Goal: Task Accomplishment & Management: Complete application form

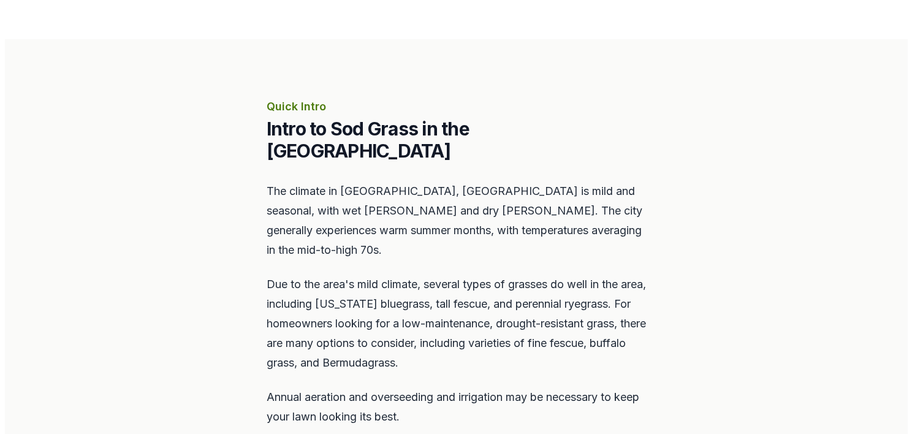
scroll to position [613, 0]
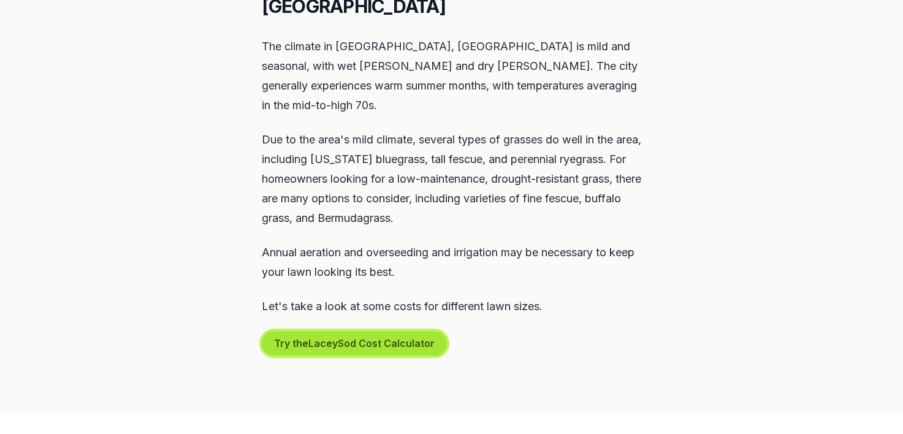
click at [357, 331] on button "Try the Lacey Sod Cost Calculator" at bounding box center [354, 343] width 185 height 25
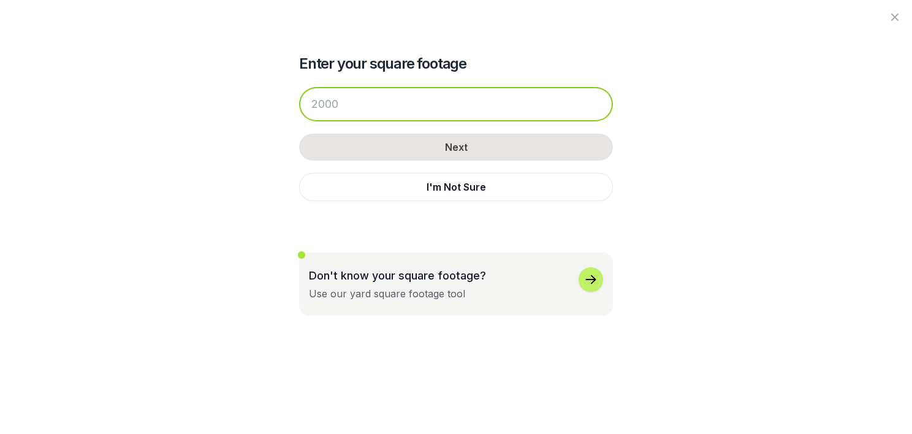
click at [398, 92] on input "number" at bounding box center [456, 104] width 314 height 34
click at [391, 92] on input "number" at bounding box center [456, 104] width 314 height 34
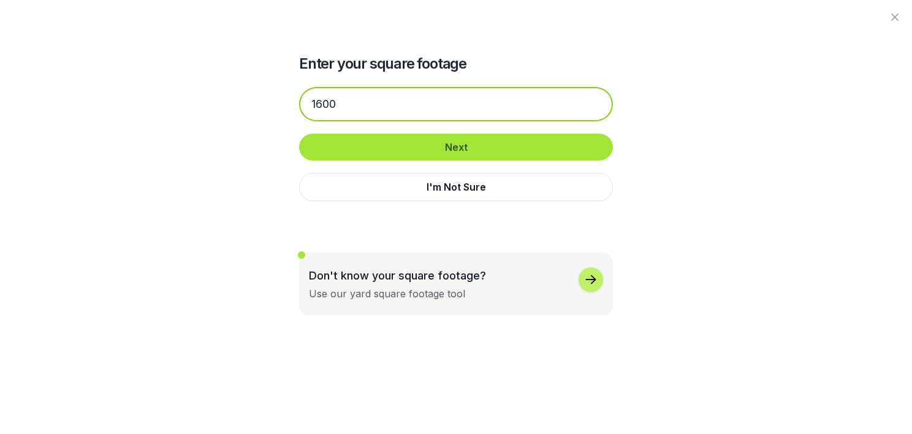
type input "1600"
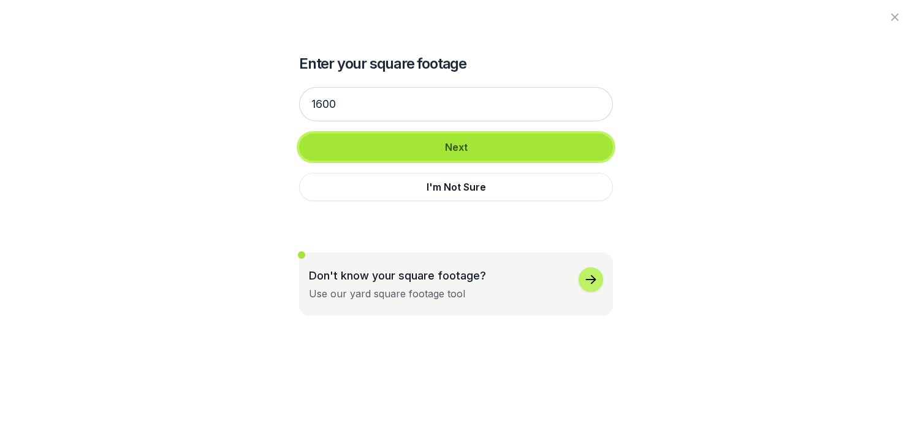
click at [391, 135] on button "Next" at bounding box center [456, 147] width 314 height 27
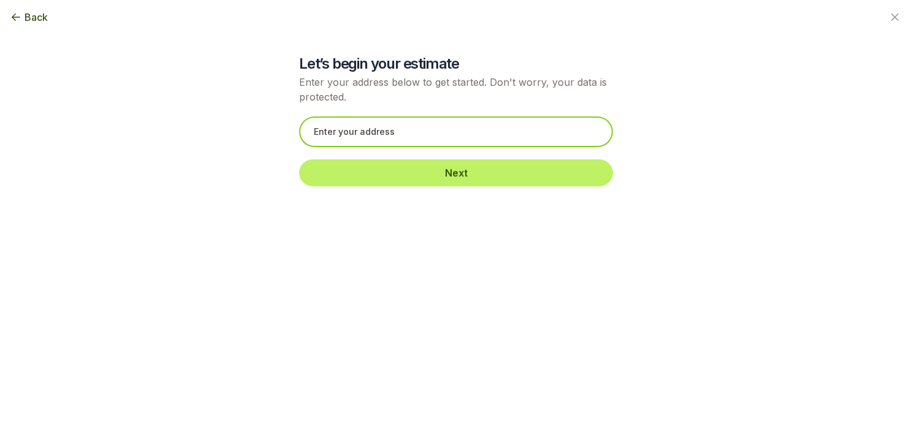
click at [346, 131] on input "text" at bounding box center [456, 131] width 314 height 31
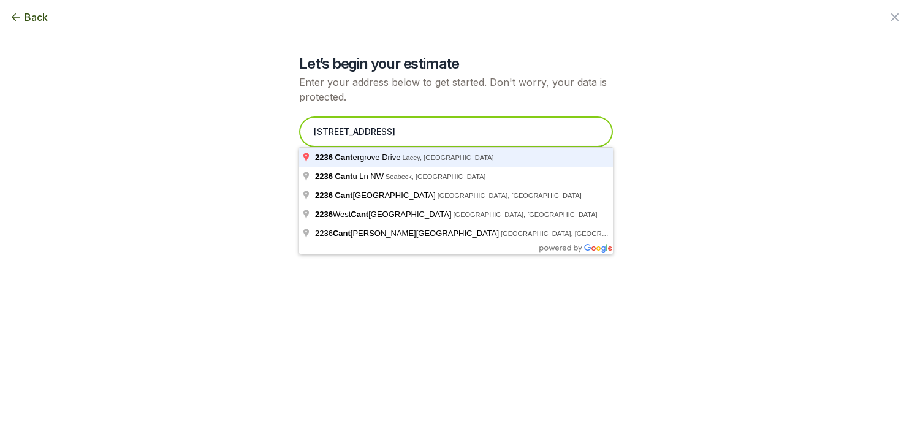
type input "[STREET_ADDRESS]"
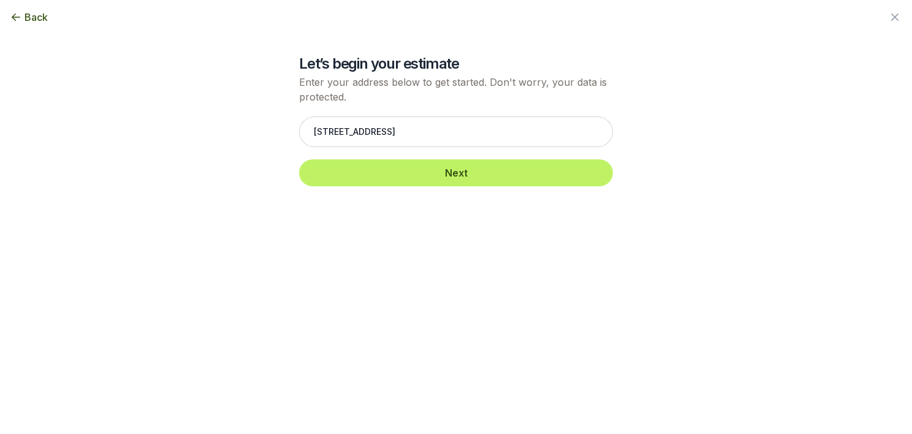
click at [396, 188] on div "[STREET_ADDRESS] Next" at bounding box center [456, 151] width 314 height 94
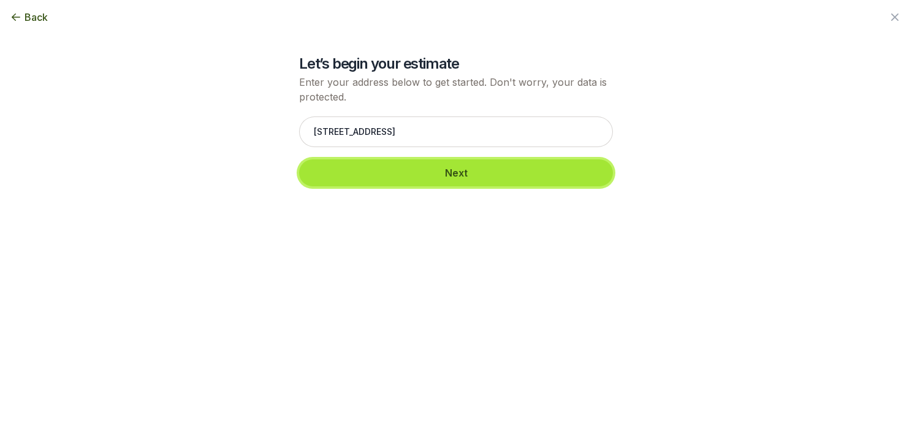
click at [406, 177] on button "Next" at bounding box center [456, 172] width 314 height 27
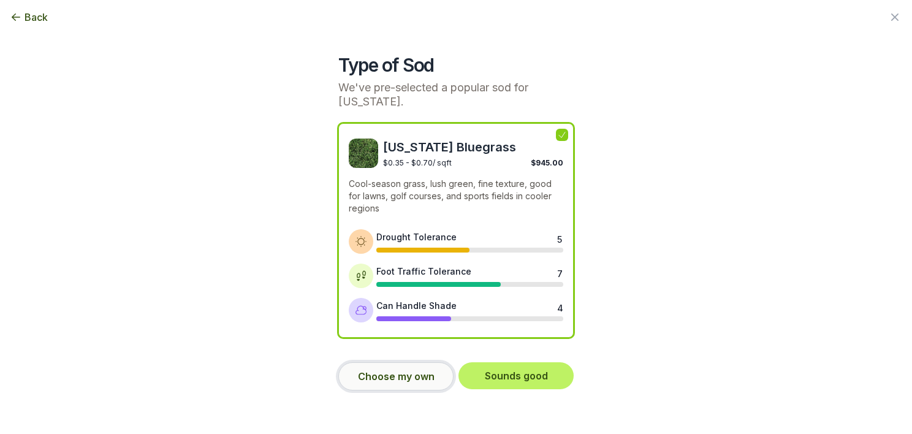
click at [413, 385] on button "Choose my own" at bounding box center [395, 376] width 115 height 28
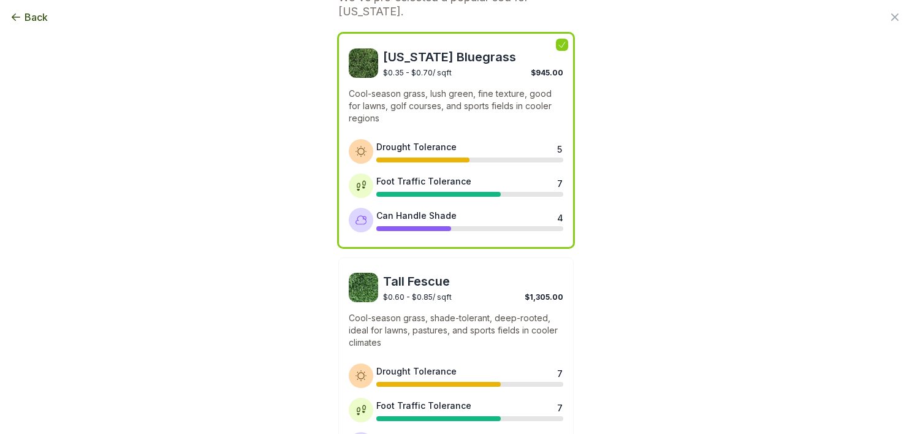
scroll to position [65, 0]
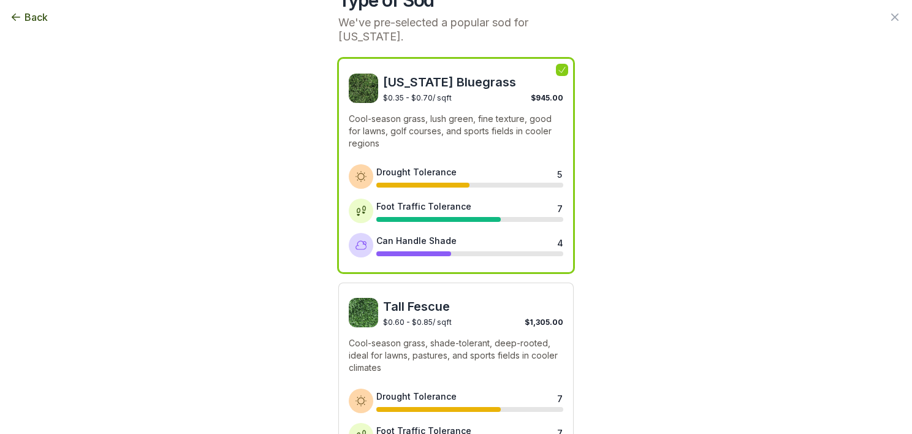
click at [447, 323] on div "$0.60 - $0.85 / sqft $1,305.00" at bounding box center [473, 321] width 180 height 12
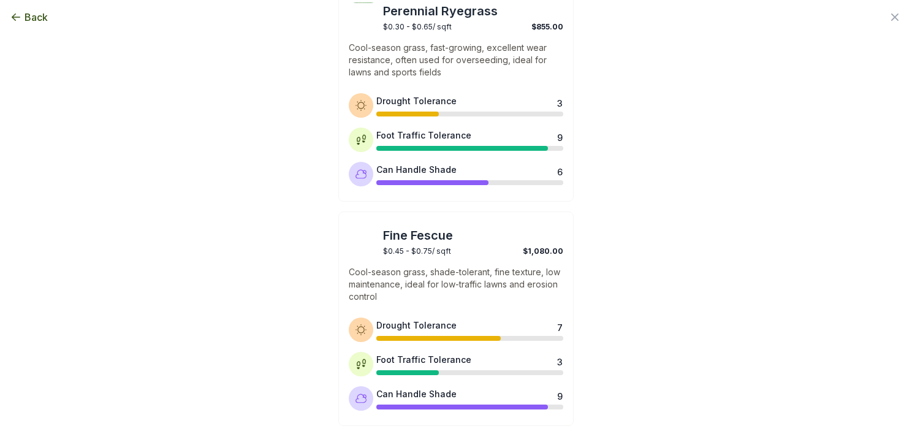
scroll to position [637, 0]
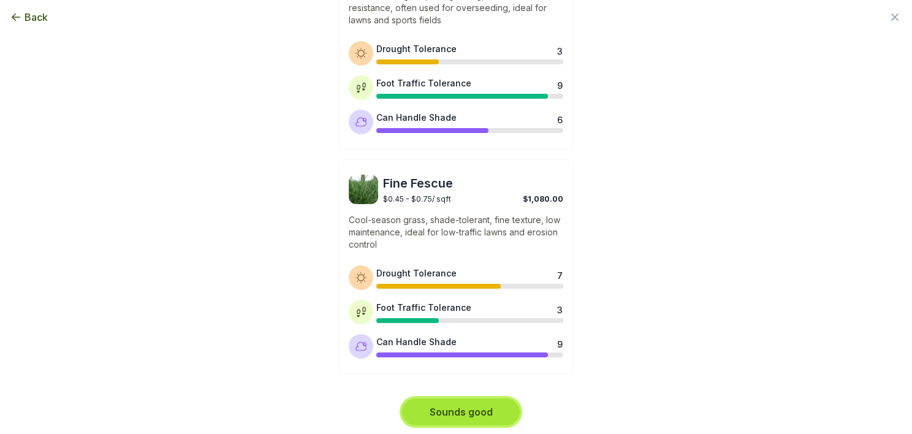
click at [473, 411] on button "Sounds good" at bounding box center [461, 411] width 118 height 27
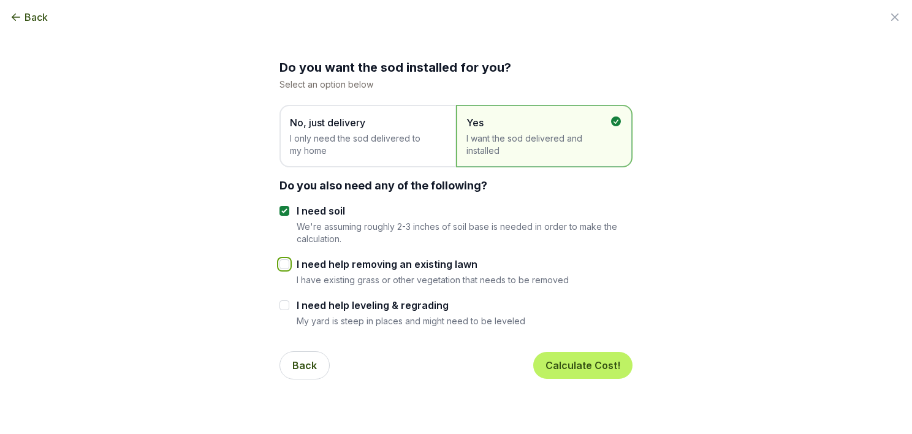
click at [279, 263] on input "I need help removing an existing lawn" at bounding box center [284, 264] width 10 height 10
checkbox input "true"
click at [615, 370] on button "Calculate Cost!" at bounding box center [582, 365] width 99 height 27
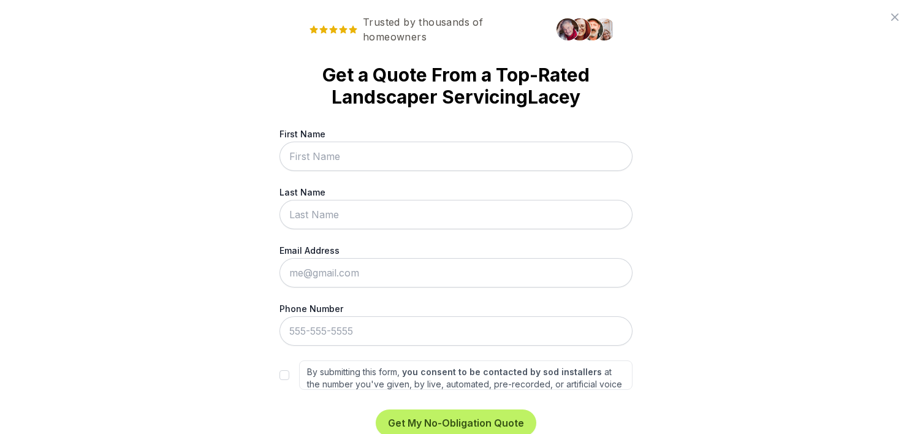
click at [477, 151] on input "First Name" at bounding box center [455, 156] width 353 height 29
type input "[PERSON_NAME]"
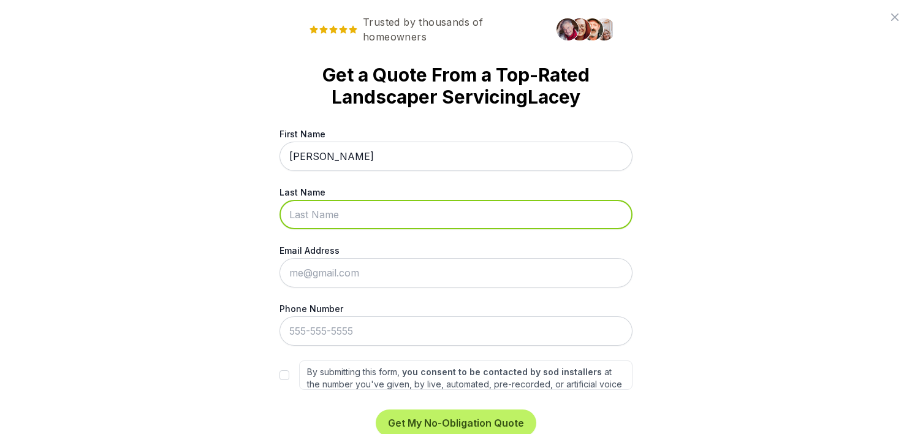
type input "[PERSON_NAME]"
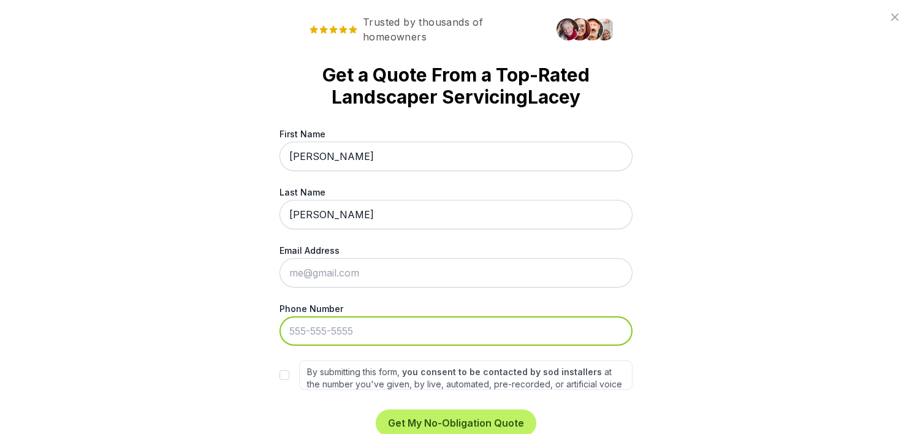
type input "[PHONE_NUMBER]"
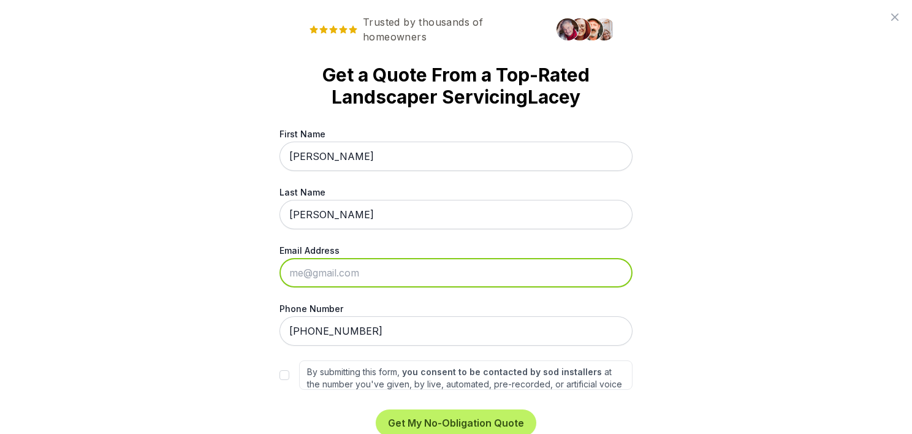
click at [438, 278] on input "Email Address" at bounding box center [455, 272] width 353 height 29
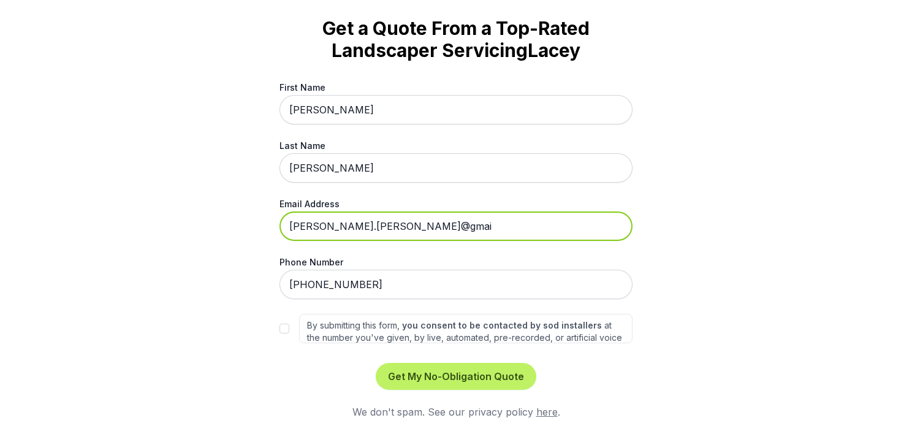
scroll to position [25, 0]
type input "[PERSON_NAME][EMAIL_ADDRESS][PERSON_NAME][DOMAIN_NAME]"
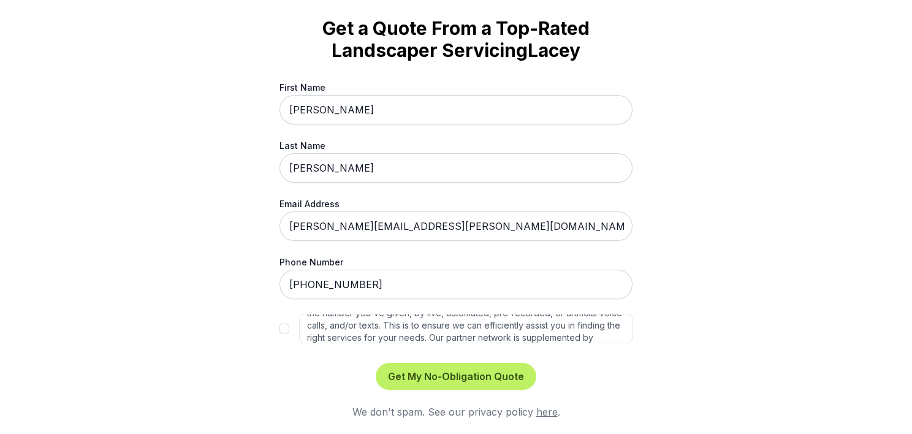
click at [743, 274] on div "Trusted by thousands of homeowners Get a Quote From a Top-Rated Landscaper Serv…" at bounding box center [456, 217] width 912 height 434
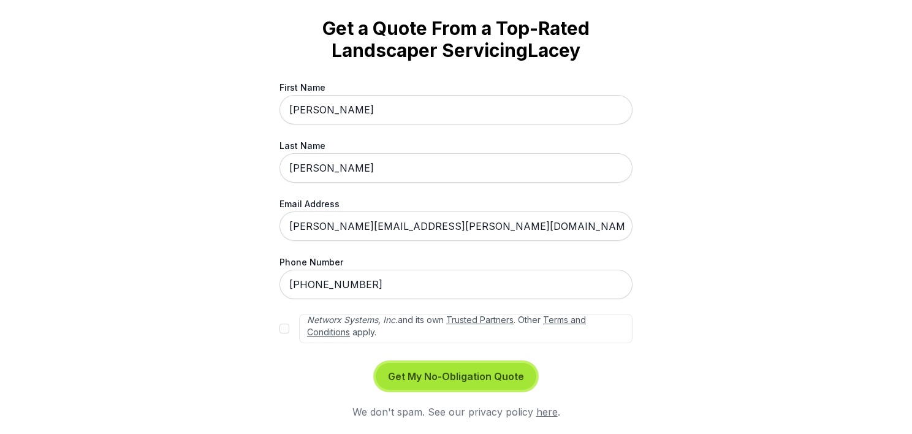
click at [502, 374] on button "Get My No-Obligation Quote" at bounding box center [456, 376] width 161 height 27
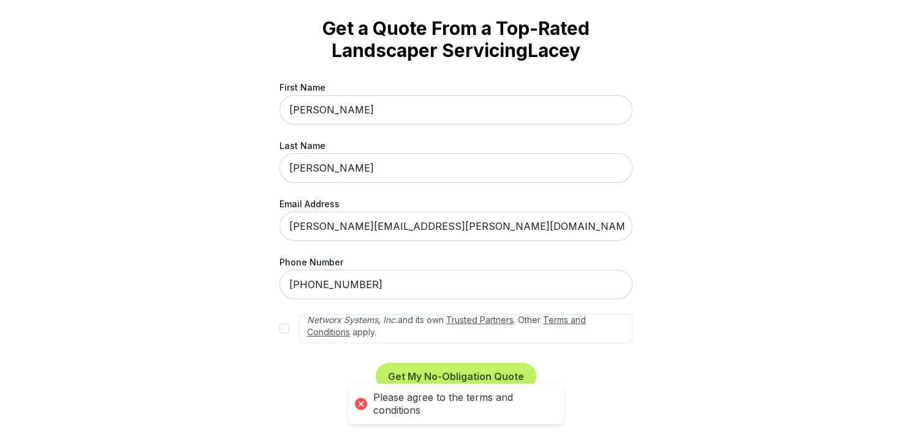
click at [287, 328] on div "By submitting this form, you consent to be contacted by sod installers at the n…" at bounding box center [455, 328] width 353 height 29
click at [284, 328] on div "By submitting this form, you consent to be contacted by sod installers at the n…" at bounding box center [455, 328] width 353 height 29
click at [283, 328] on input "By submitting this form, you consent to be contacted by sod installers at the n…" at bounding box center [284, 329] width 10 height 10
checkbox input "true"
click at [414, 376] on button "Get My No-Obligation Quote" at bounding box center [456, 376] width 161 height 27
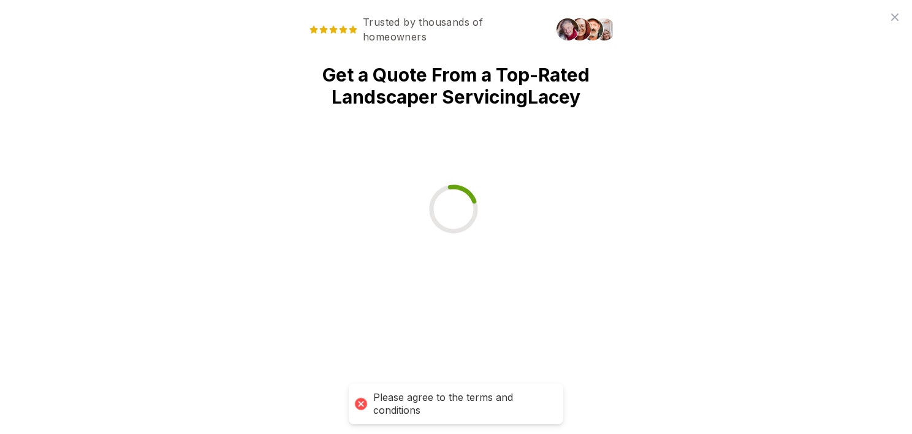
scroll to position [0, 0]
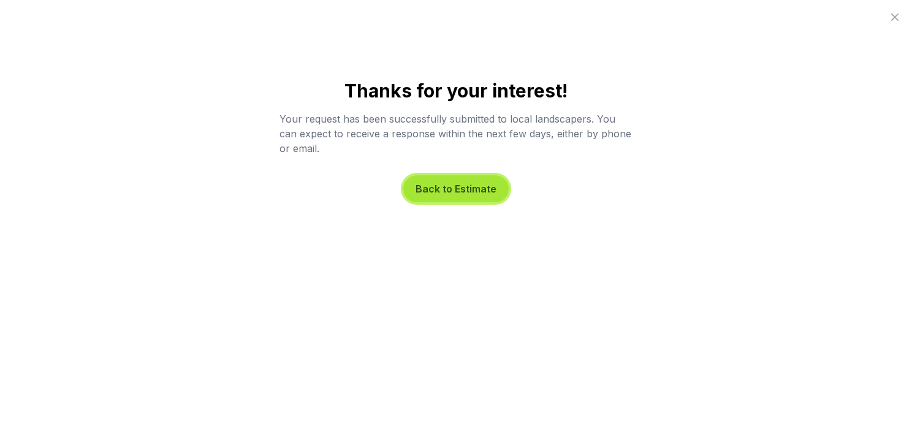
click at [458, 192] on button "Back to Estimate" at bounding box center [455, 188] width 105 height 27
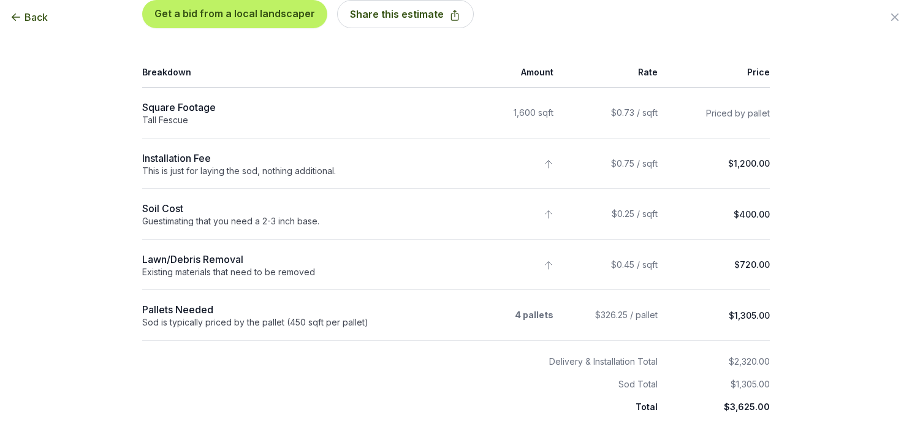
scroll to position [123, 0]
drag, startPoint x: 139, startPoint y: 154, endPoint x: 469, endPoint y: 163, distance: 331.1
click at [469, 163] on tr "Installation Fee This is just for laying the sod, nothing additional. $0.75 / s…" at bounding box center [456, 162] width 628 height 51
click at [469, 163] on td at bounding box center [508, 162] width 105 height 51
click at [685, 165] on td "$1,200.00" at bounding box center [717, 162] width 105 height 51
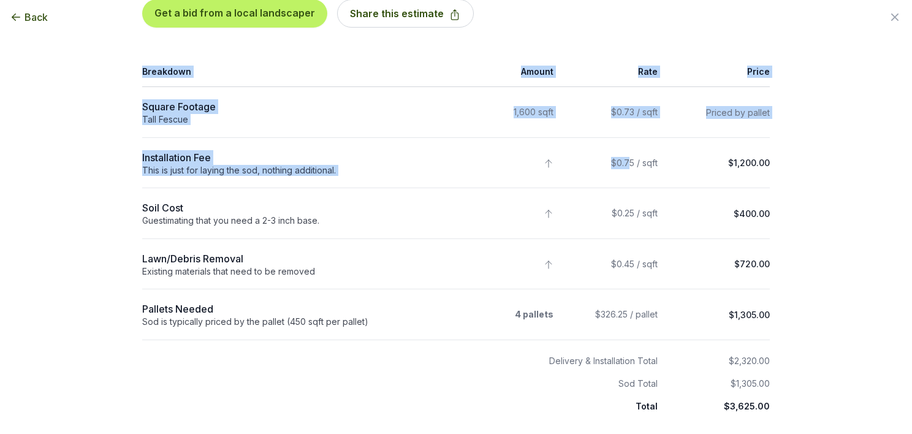
drag, startPoint x: 772, startPoint y: 159, endPoint x: 626, endPoint y: 153, distance: 146.0
click at [626, 153] on div "🎉 Estimate: $3,625.00 * [STREET_ADDRESS][PERSON_NAME] Get a bid from a local la…" at bounding box center [456, 192] width 667 height 570
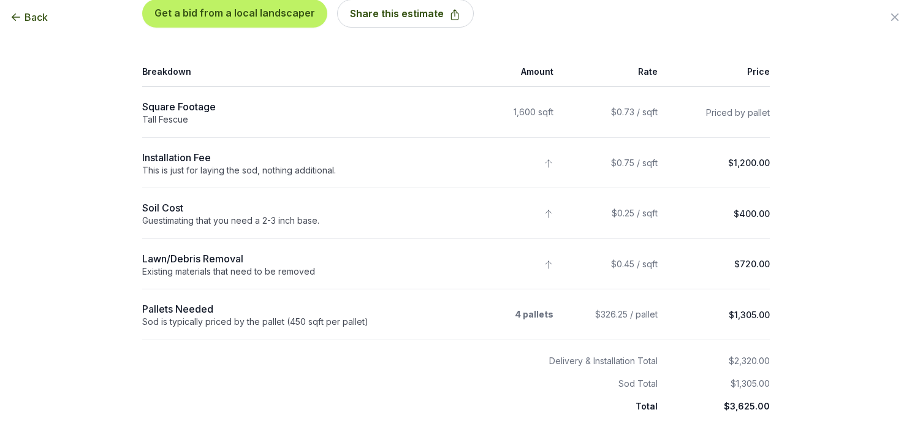
drag, startPoint x: 626, startPoint y: 153, endPoint x: 496, endPoint y: 166, distance: 131.2
click at [496, 166] on td at bounding box center [508, 162] width 105 height 51
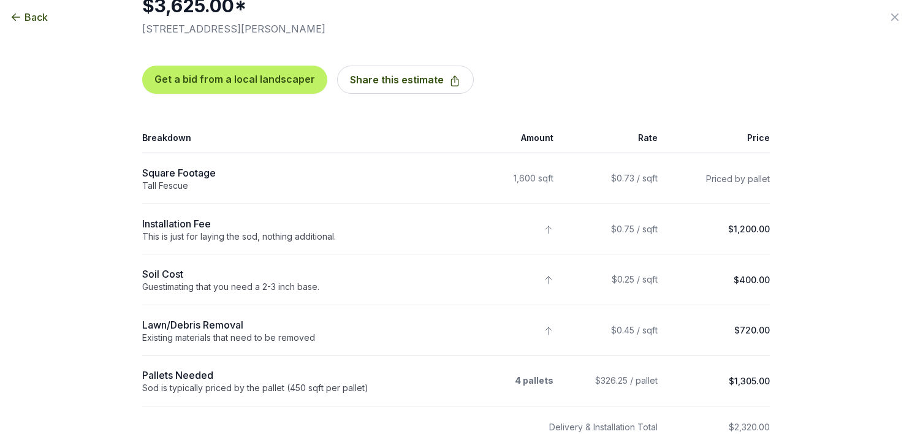
scroll to position [0, 0]
